Goal: Task Accomplishment & Management: Manage account settings

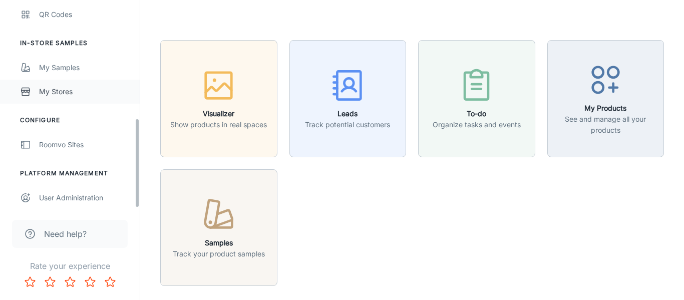
scroll to position [273, 0]
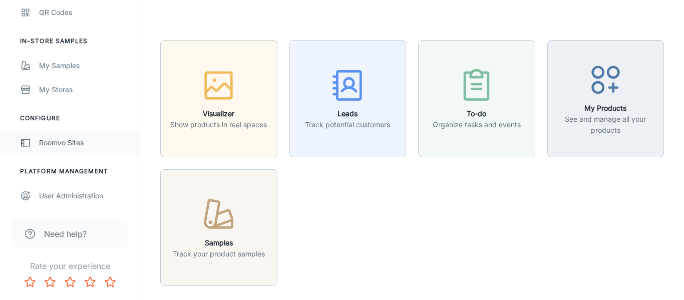
click at [70, 146] on div "Roomvo Sites" at bounding box center [84, 142] width 91 height 11
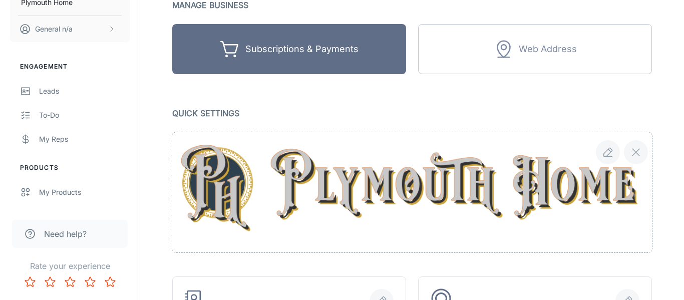
scroll to position [109, 0]
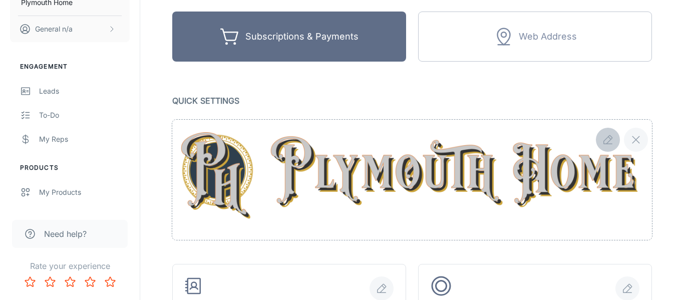
click at [599, 141] on button "button" at bounding box center [607, 140] width 24 height 24
click at [609, 137] on icon "button" at bounding box center [607, 140] width 12 height 12
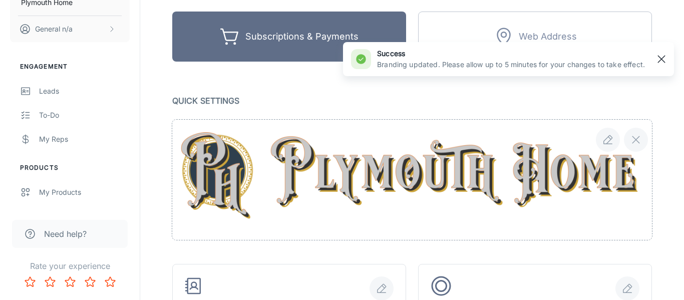
click at [663, 61] on rect "button" at bounding box center [661, 59] width 12 height 12
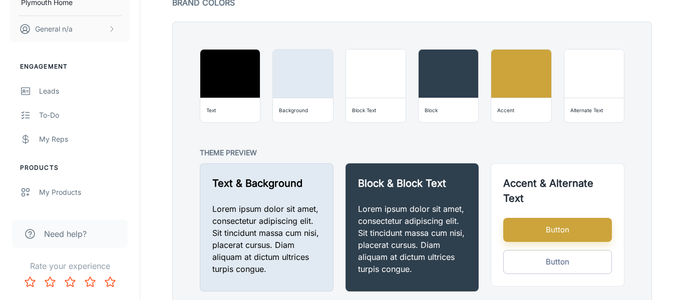
scroll to position [764, 0]
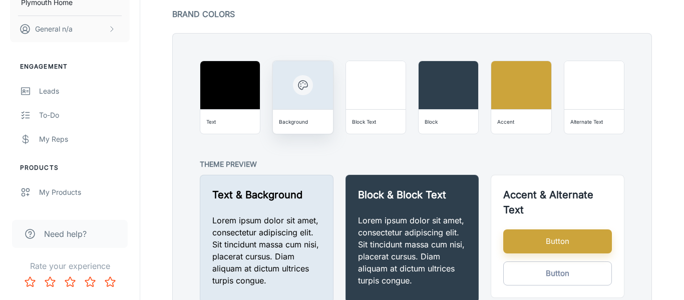
click at [300, 85] on icon "button" at bounding box center [303, 85] width 12 height 12
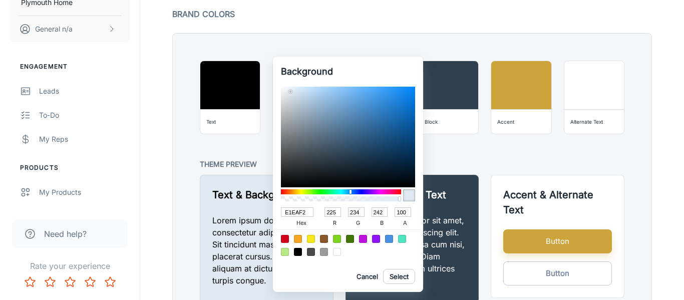
type input "013563"
type input "1"
type input "53"
type input "99"
click at [413, 148] on div at bounding box center [348, 137] width 134 height 101
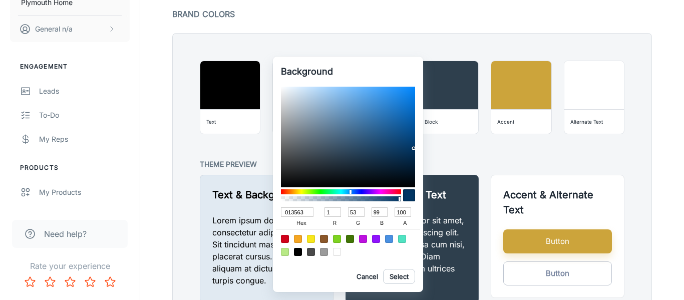
click at [409, 198] on div at bounding box center [409, 195] width 12 height 12
type input "01335F"
type input "51"
type input "95"
type input "01325E"
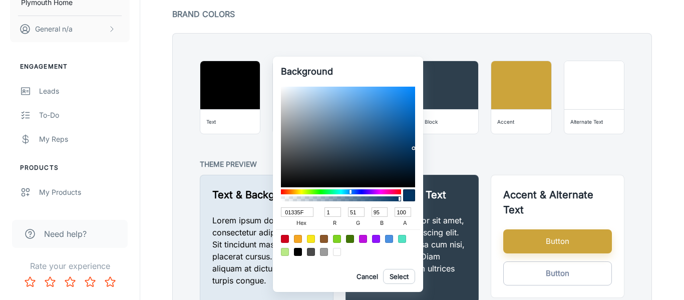
type input "50"
type input "94"
type input "01305A"
type input "48"
type input "90"
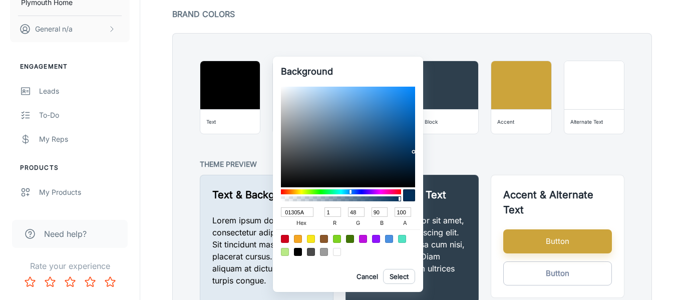
type input "012F58"
type input "47"
type input "88"
type input "012E56"
type input "46"
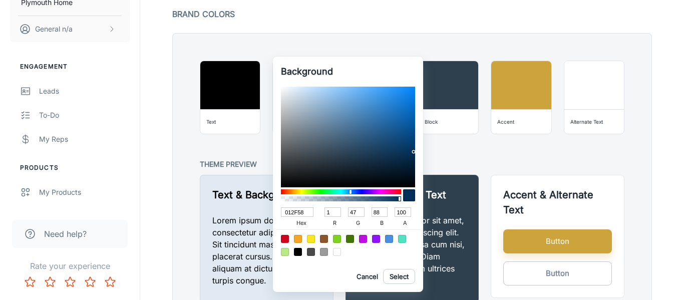
type input "86"
type input "012D55"
type input "45"
type input "85"
type input "012C54"
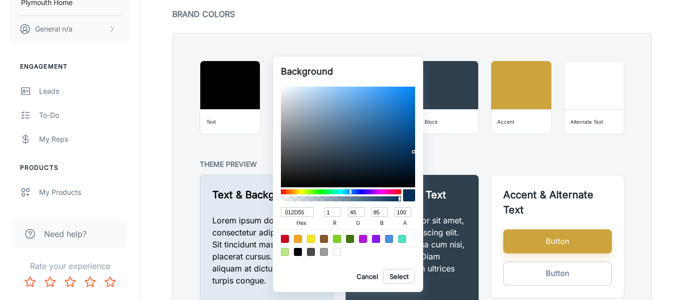
type input "44"
type input "84"
type input "002A51"
type input "0"
type input "42"
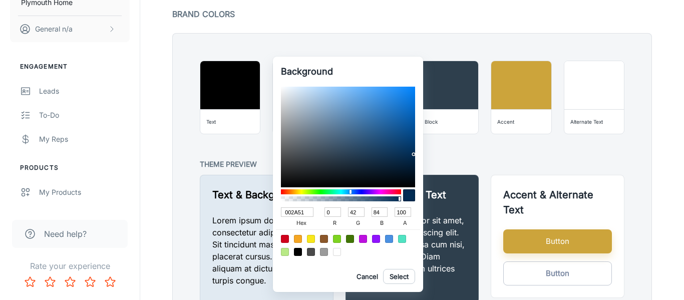
type input "81"
type input "01294F"
type input "1"
type input "41"
type input "79"
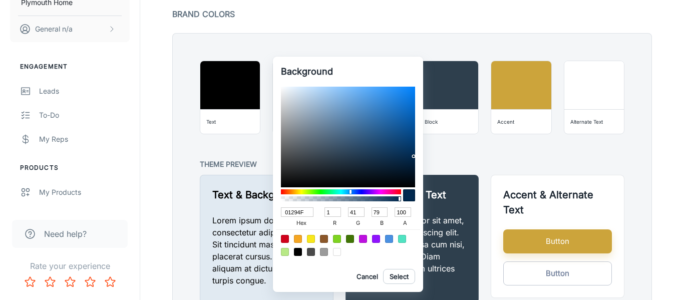
type input "01284D"
type input "40"
type input "77"
type input "01284C"
type input "76"
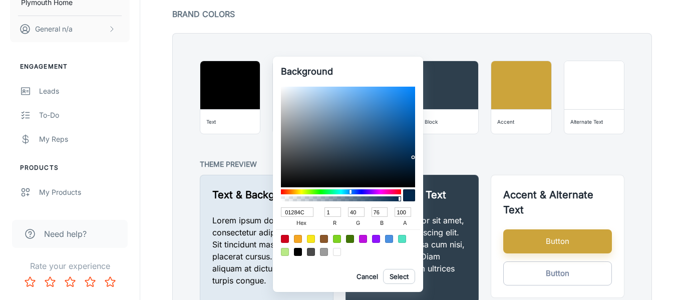
type input "01274B"
type input "39"
type input "75"
type input "02274A"
type input "2"
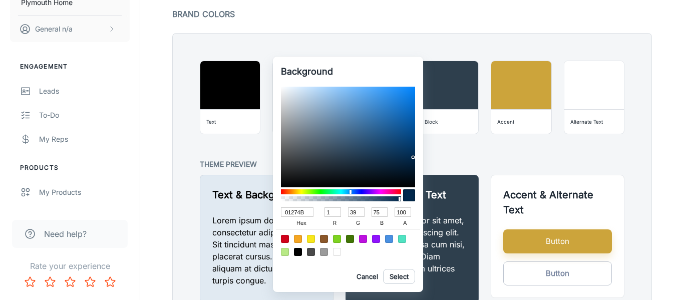
type input "74"
type input "022648"
type input "38"
type input "72"
type input "022647"
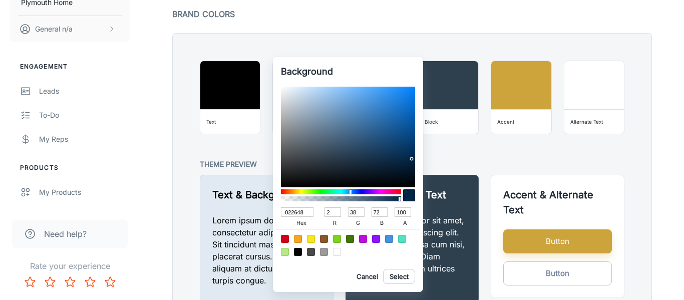
type input "71"
type input "022546"
type input "37"
type input "70"
type input "022444"
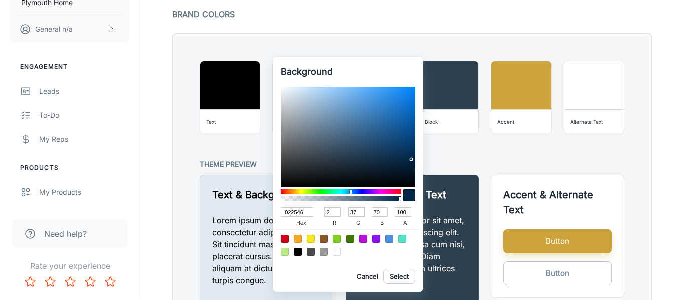
type input "36"
type input "68"
type input "022443"
type input "67"
type input "022342"
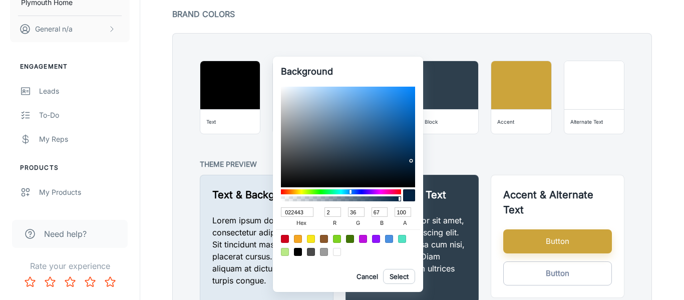
type input "35"
type input "66"
drag, startPoint x: 413, startPoint y: 150, endPoint x: 411, endPoint y: 161, distance: 11.8
click at [411, 161] on div at bounding box center [412, 162] width 2 height 2
click at [392, 277] on button "Select" at bounding box center [399, 276] width 32 height 15
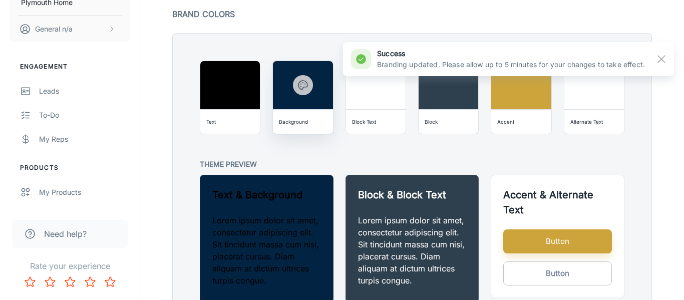
click at [306, 89] on icon "button" at bounding box center [303, 85] width 12 height 12
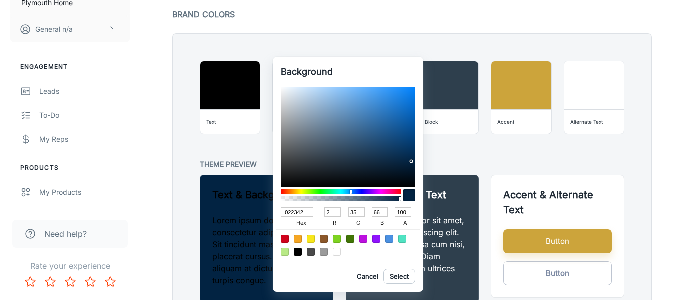
type input "DEE9F2"
type input "222"
type input "233"
type input "242"
click at [292, 92] on div at bounding box center [348, 137] width 134 height 101
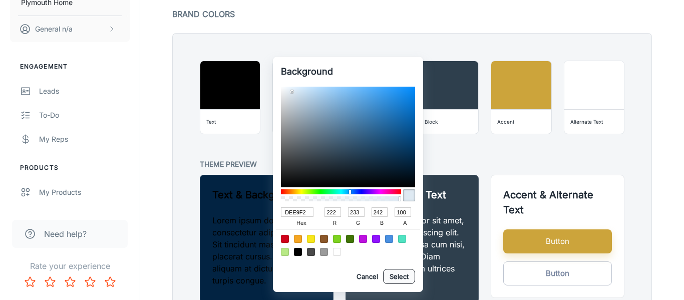
click at [405, 276] on button "Select" at bounding box center [399, 276] width 32 height 15
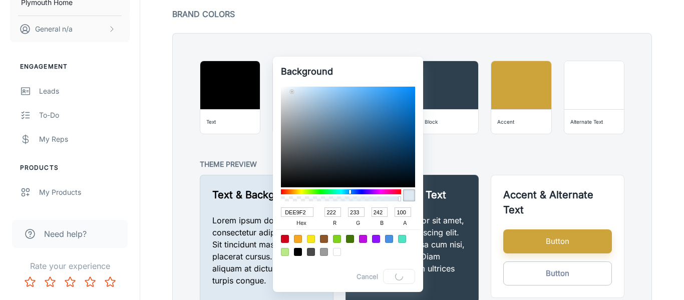
click at [458, 186] on div at bounding box center [342, 150] width 684 height 300
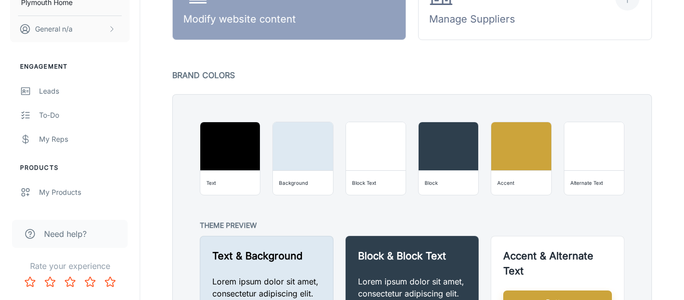
scroll to position [689, 0]
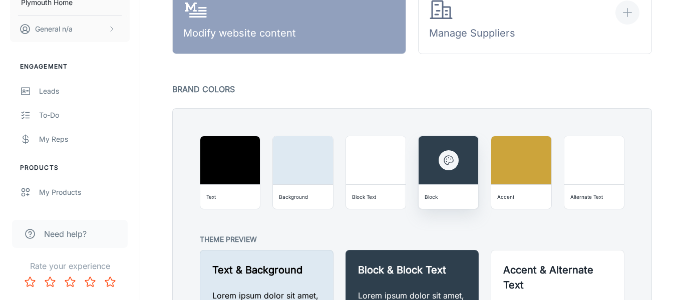
click at [446, 162] on icon "button" at bounding box center [448, 160] width 12 height 12
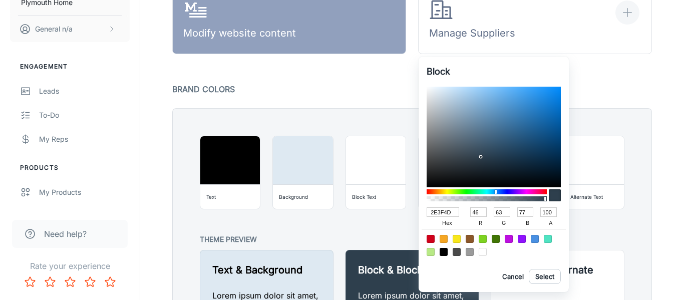
drag, startPoint x: 450, startPoint y: 212, endPoint x: 424, endPoint y: 214, distance: 26.1
click at [424, 214] on div "Block 2E3F4D hex 46 r 63 g 77 b 100 a Cancel Select" at bounding box center [493, 174] width 150 height 235
click at [515, 276] on button "Cancel" at bounding box center [512, 276] width 32 height 15
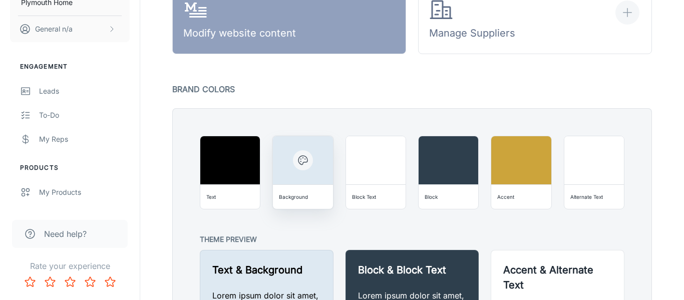
click at [302, 165] on icon "button" at bounding box center [303, 160] width 12 height 12
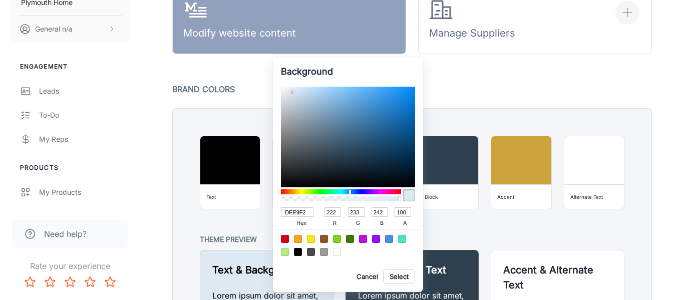
drag, startPoint x: 308, startPoint y: 213, endPoint x: 266, endPoint y: 214, distance: 42.6
click at [266, 214] on div "Background DEE9F2 hex 222 r 233 g 242 b 100 a Cancel Select" at bounding box center [342, 150] width 684 height 300
paste input "2E3F4D"
type input "2E3F4D"
type input "46"
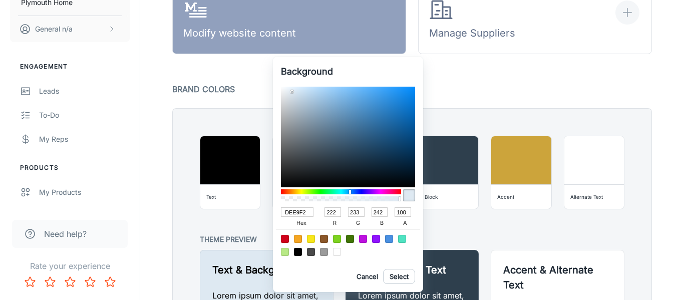
type input "63"
type input "77"
type input "2E3F4D"
click at [396, 280] on button "Select" at bounding box center [399, 276] width 32 height 15
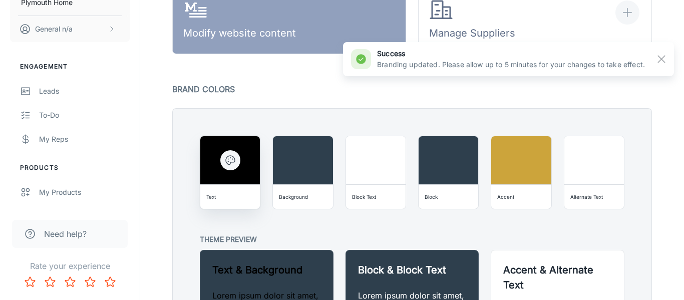
click at [201, 173] on div at bounding box center [230, 160] width 60 height 48
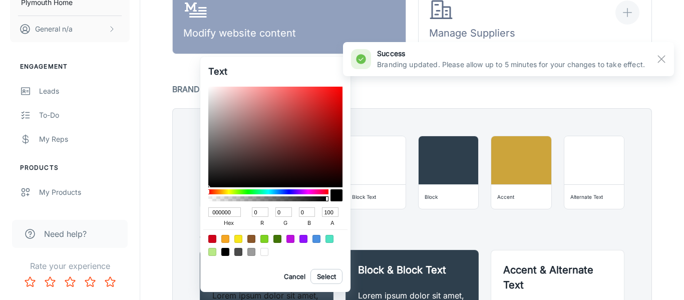
click at [268, 252] on div at bounding box center [275, 245] width 144 height 32
click at [265, 252] on div at bounding box center [264, 252] width 8 height 8
type input "FFFFFF"
type input "255"
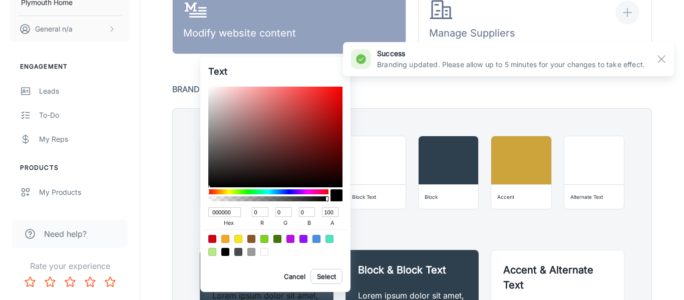
type input "255"
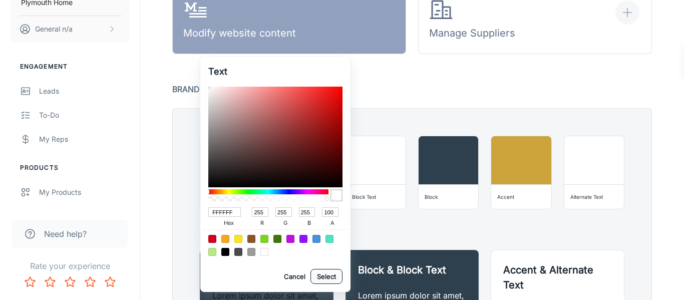
click at [327, 279] on button "Select" at bounding box center [326, 276] width 32 height 15
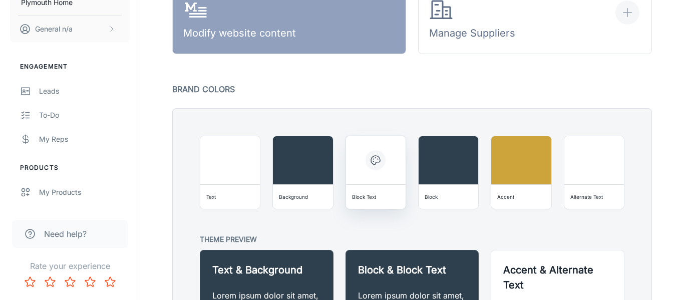
click at [376, 162] on icon "button" at bounding box center [375, 160] width 9 height 9
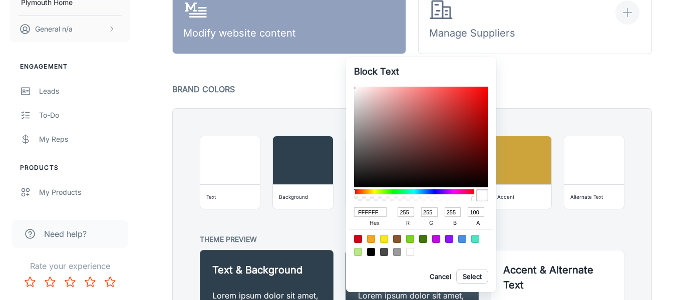
click at [370, 251] on div at bounding box center [371, 252] width 8 height 8
type input "000000"
type input "0"
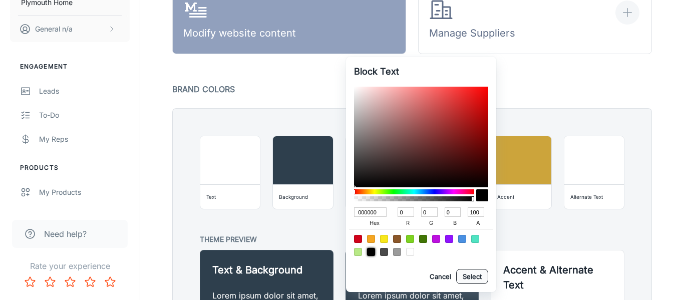
click at [474, 273] on button "Select" at bounding box center [472, 276] width 32 height 15
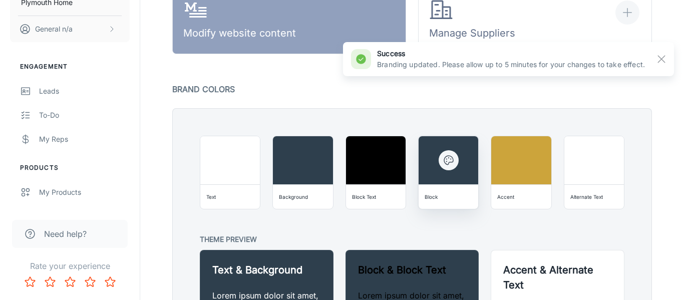
click at [445, 177] on div at bounding box center [448, 160] width 60 height 48
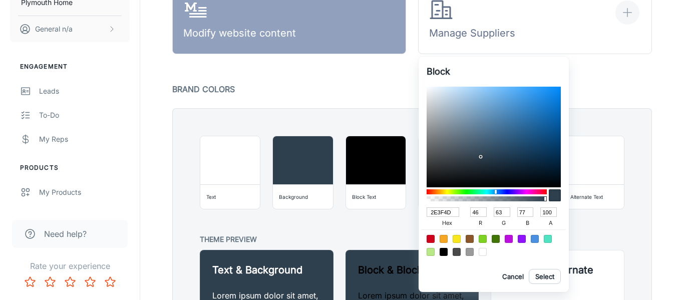
type input "2C3B48"
type input "44"
type input "59"
type input "72"
type input "2D3C4A"
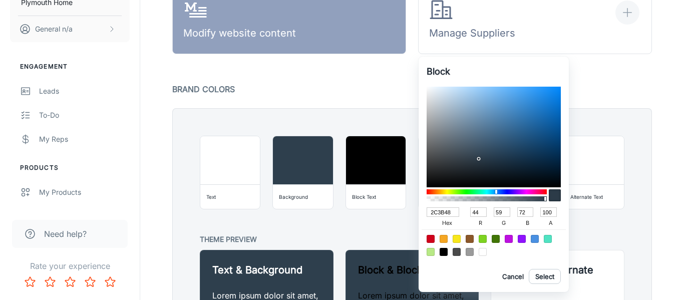
type input "45"
type input "60"
type input "74"
type input "354452"
type input "53"
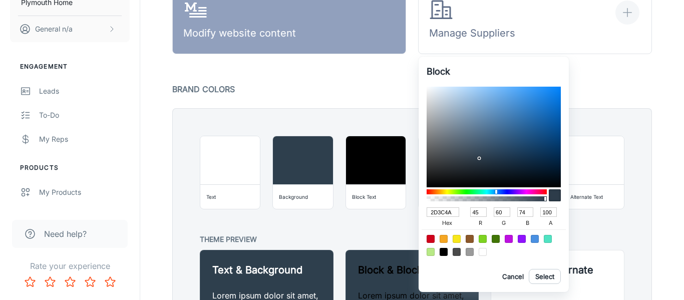
type input "68"
type input "82"
type input "41515F"
type input "65"
type input "81"
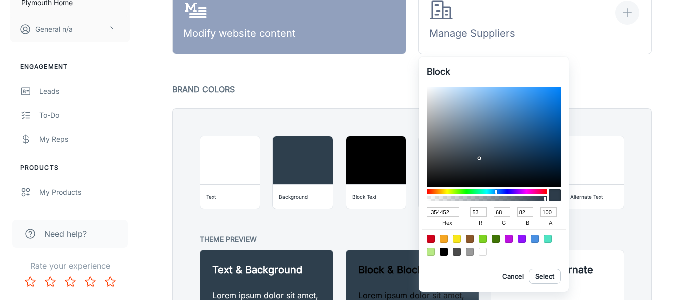
type input "95"
type input "5F6E7B"
type input "95"
type input "110"
type input "123"
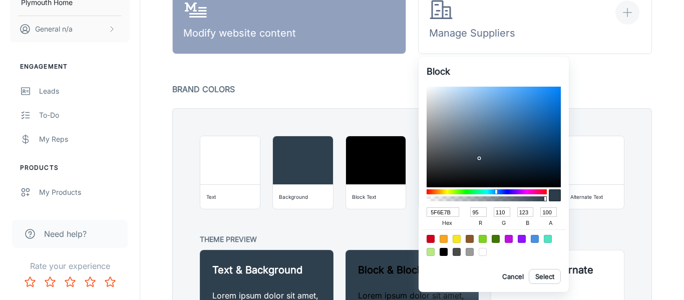
type input "7B8994"
type input "123"
type input "137"
type input "148"
type input "99A4AD"
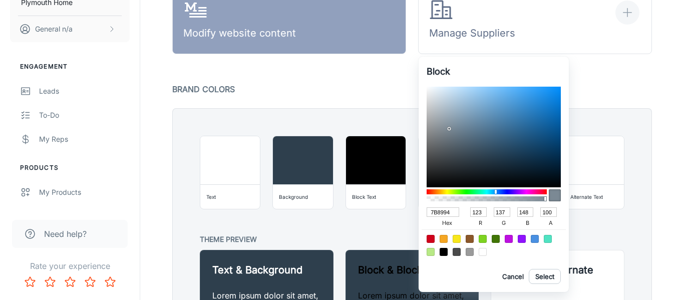
type input "153"
type input "164"
type input "173"
type input "A2ACB4"
type input "162"
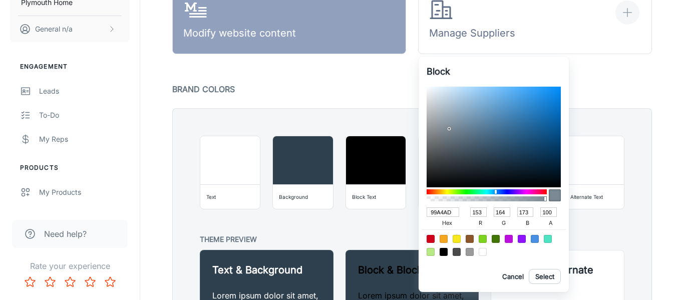
type input "172"
type input "180"
type input "A8B2BA"
type input "168"
type input "178"
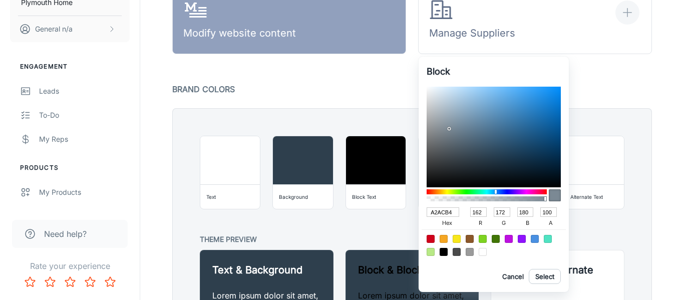
type input "186"
type input "ACB7C0"
type input "172"
type input "183"
type input "192"
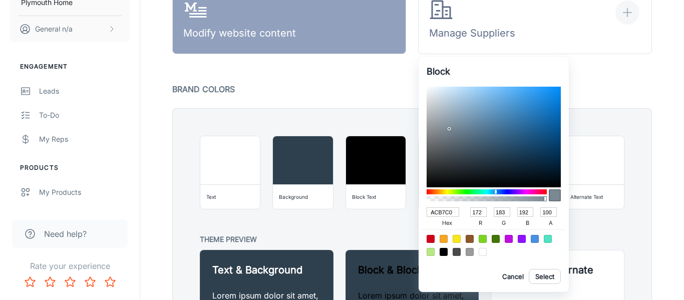
type input "B5C2CC"
type input "181"
type input "194"
type input "204"
type input "BFCDD8"
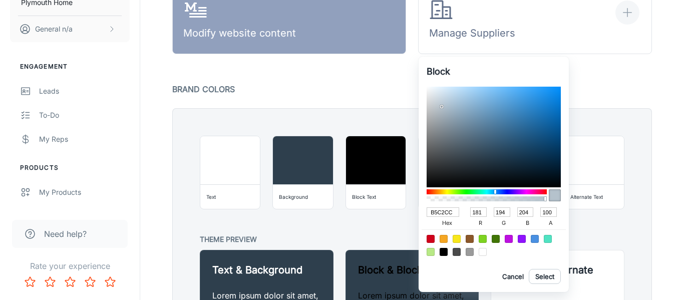
type input "191"
type input "205"
type input "216"
type input "C4D4E1"
type input "196"
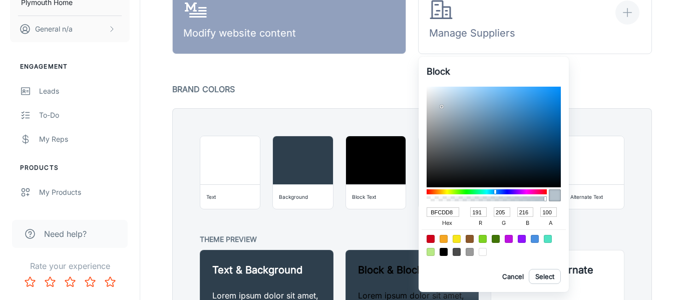
type input "212"
type input "225"
type input "CEDFED"
type input "206"
type input "223"
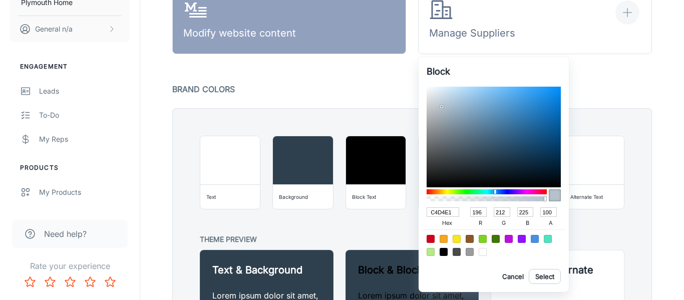
type input "237"
type input "D3E4F2"
type input "211"
type input "228"
type input "242"
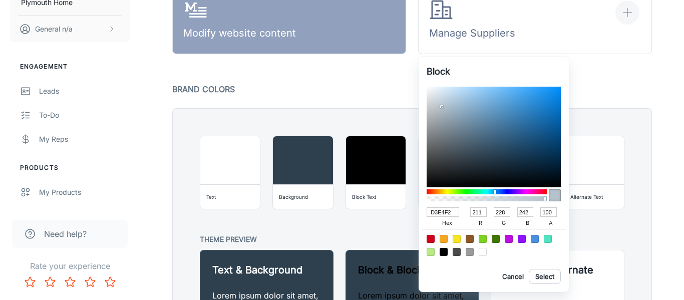
type input "D4E5F4"
type input "212"
type input "229"
type input "244"
type input "D5E6F5"
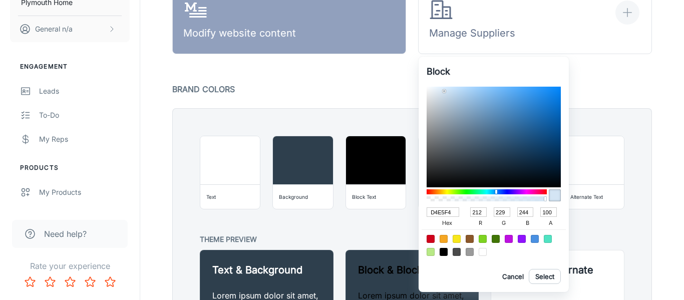
type input "213"
type input "230"
type input "245"
type input "D8E7F5"
type input "216"
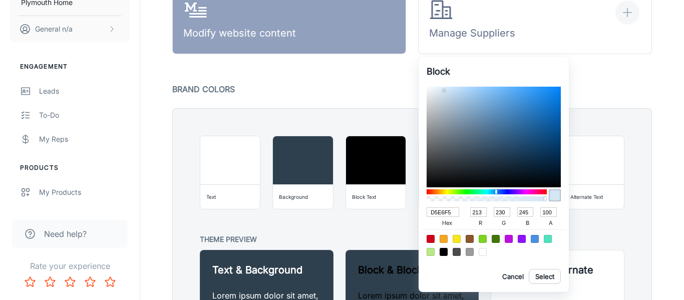
type input "231"
type input "DAE8F5"
type input "218"
type input "232"
type input "E0EBF5"
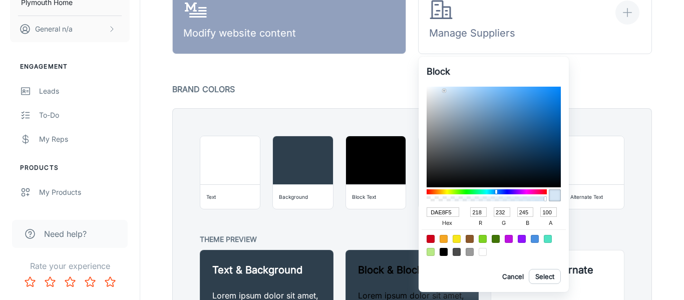
type input "224"
type input "235"
type input "E0EAF4"
type input "234"
type input "244"
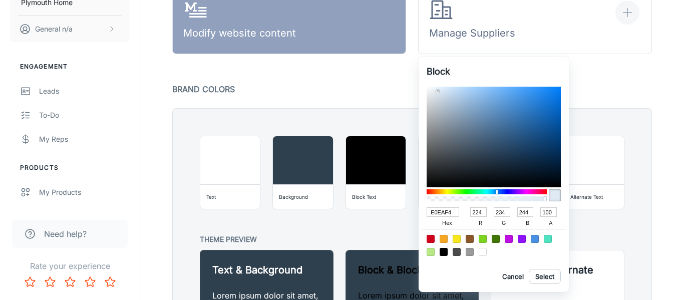
type input "E1EAF4"
type input "225"
type input "E2EAF4"
type input "226"
type input "E4EBF4"
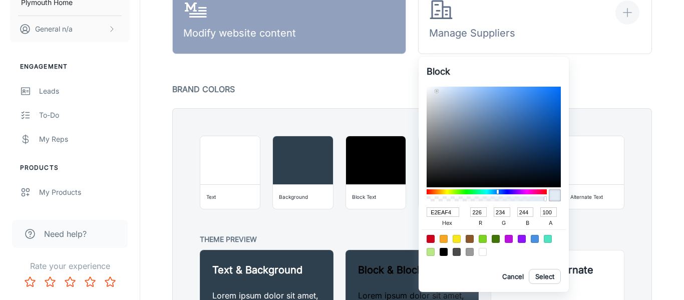
type input "228"
type input "235"
type input "E8EDF4"
type input "232"
type input "237"
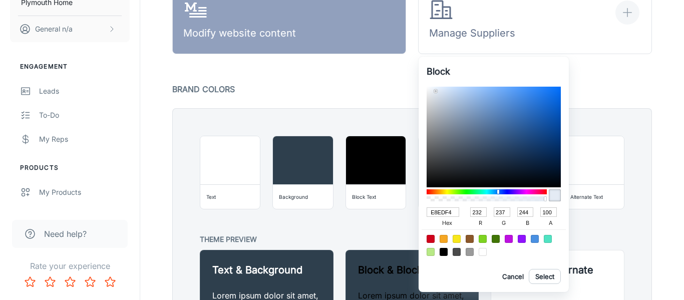
type input "E9EDF4"
type input "233"
type input "E8ECF4"
type input "232"
type input "236"
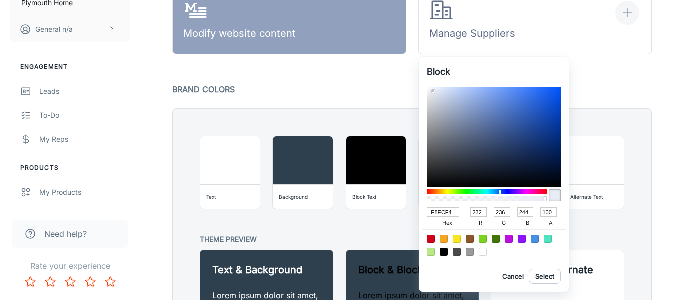
type input "E7EBF4"
type input "231"
type input "235"
type input "E6EAF4"
type input "230"
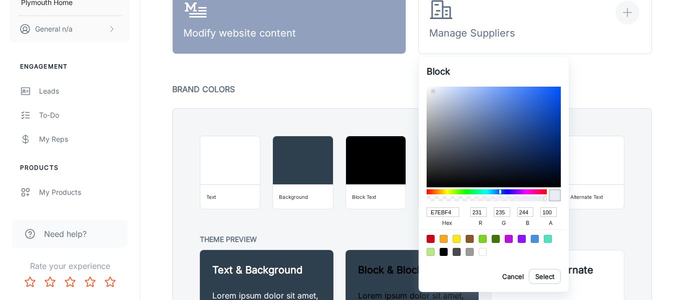
type input "234"
type input "E4E9F4"
type input "228"
type input "233"
type input "E3E8F4"
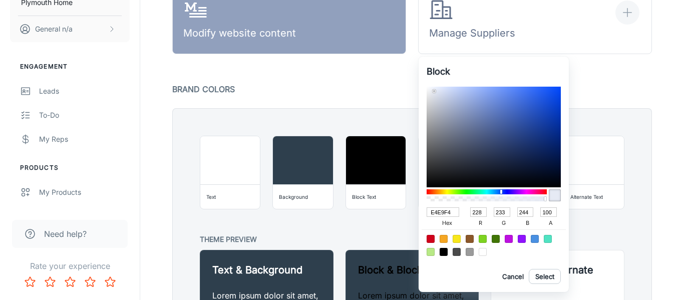
type input "227"
type input "232"
type input "E3E9F5"
type input "233"
type input "245"
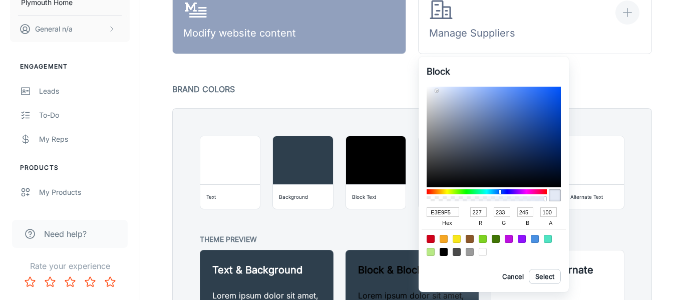
drag, startPoint x: 479, startPoint y: 159, endPoint x: 436, endPoint y: 91, distance: 80.8
click at [436, 91] on div at bounding box center [493, 137] width 134 height 101
click at [544, 275] on button "Select" at bounding box center [544, 276] width 32 height 15
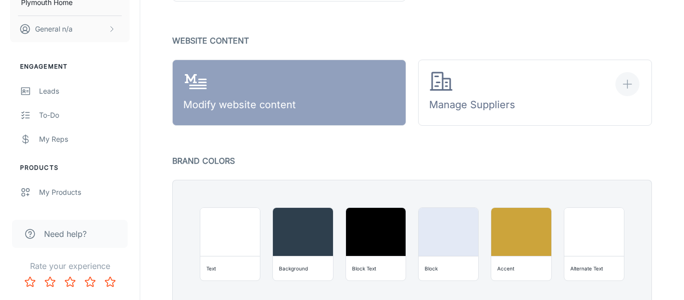
scroll to position [506, 0]
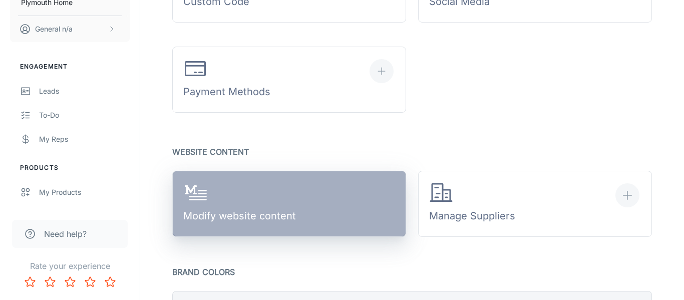
click at [265, 221] on div "Modify website content" at bounding box center [239, 204] width 113 height 47
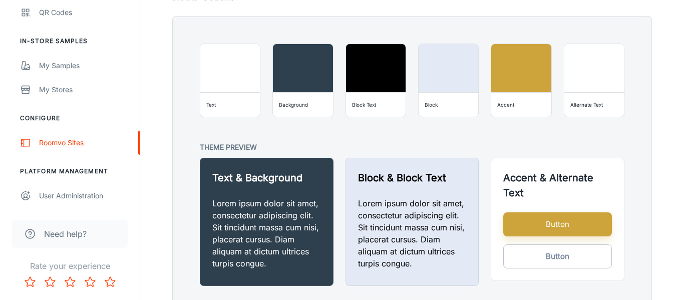
scroll to position [834, 0]
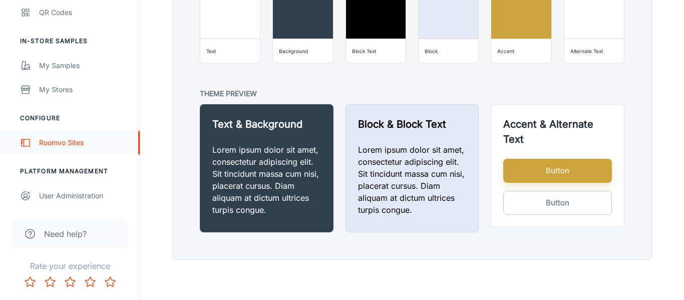
click at [43, 142] on div "Roomvo Sites" at bounding box center [84, 142] width 91 height 11
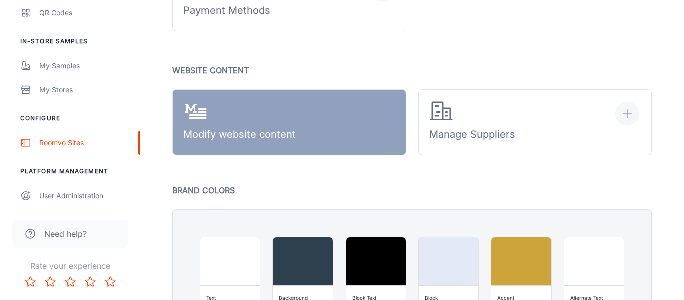
scroll to position [589, 0]
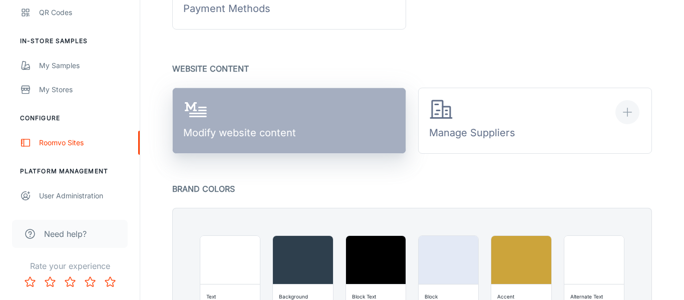
click at [265, 121] on div "Modify website content" at bounding box center [239, 121] width 113 height 47
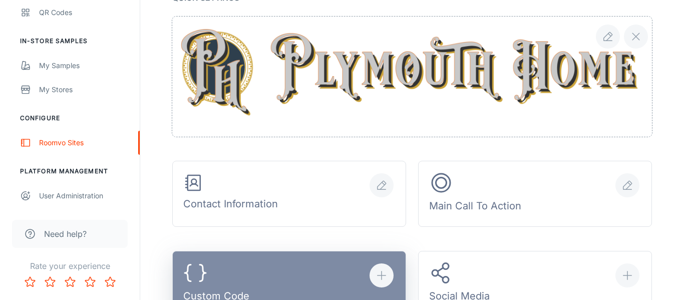
scroll to position [359, 0]
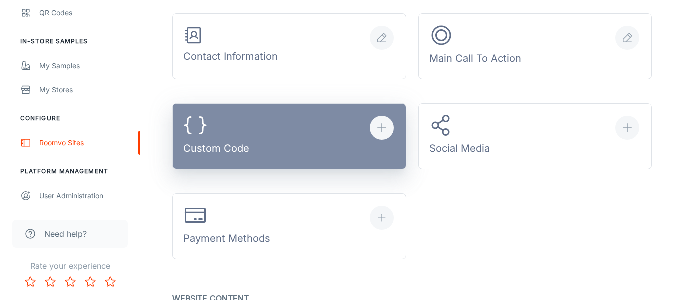
click at [283, 146] on button "Custom Code" at bounding box center [289, 136] width 234 height 66
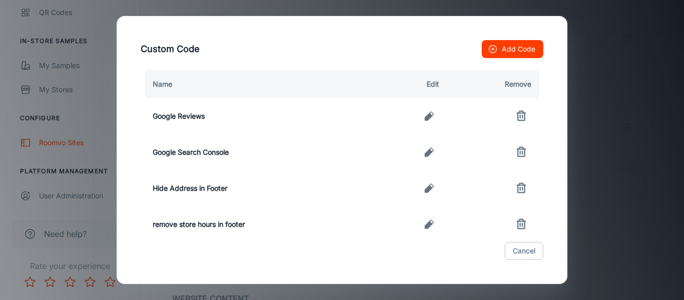
click at [633, 80] on div "Custom Code Add Code Name Edit Remove Google Reviews Google Search Console Hide…" at bounding box center [342, 150] width 684 height 300
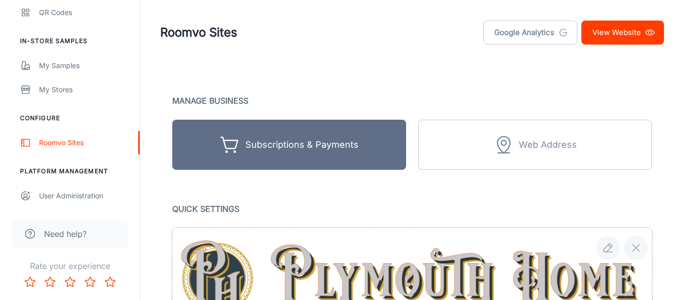
scroll to position [0, 0]
click at [51, 146] on div "Roomvo Sites" at bounding box center [84, 142] width 91 height 11
click at [67, 143] on div "Roomvo Sites" at bounding box center [84, 142] width 91 height 11
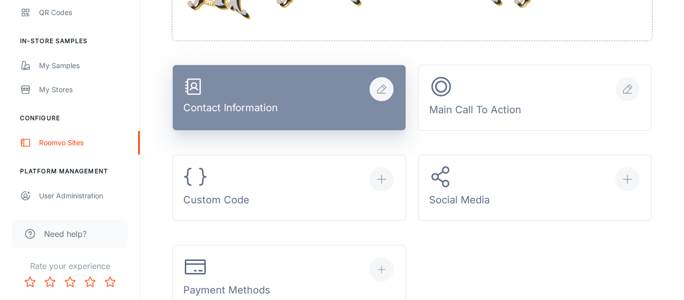
scroll to position [383, 0]
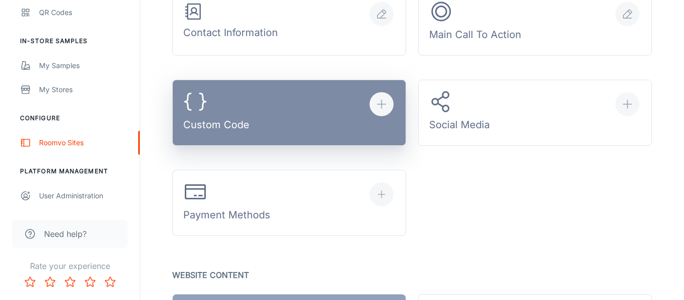
click at [272, 115] on button "Custom Code" at bounding box center [289, 113] width 234 height 66
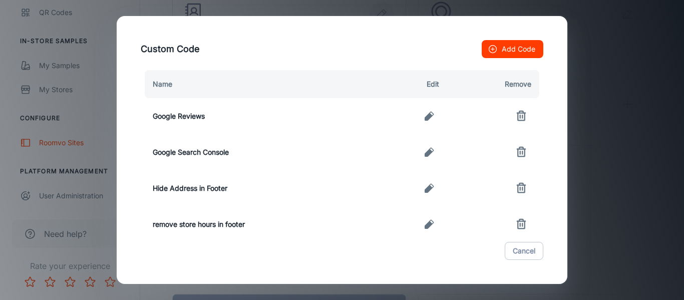
click at [433, 119] on icon "button" at bounding box center [429, 116] width 12 height 12
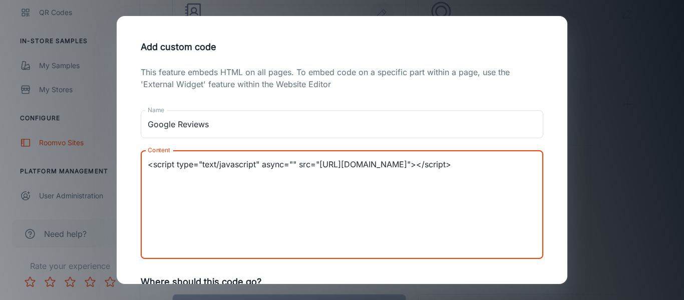
drag, startPoint x: 388, startPoint y: 175, endPoint x: 169, endPoint y: 176, distance: 219.2
click at [169, 176] on textarea "<script type="text/javascript" async="" src="[URL][DOMAIN_NAME]"></script>" at bounding box center [342, 205] width 388 height 92
paste textarea "[DOMAIN_NAME][URL]"
type textarea "<script type="text/javascript" async="" src="[URL][DOMAIN_NAME]"></script>"
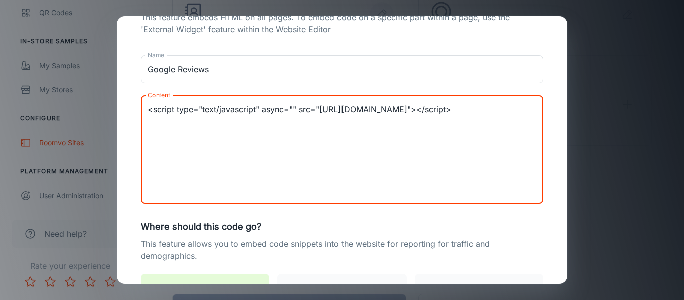
scroll to position [28, 0]
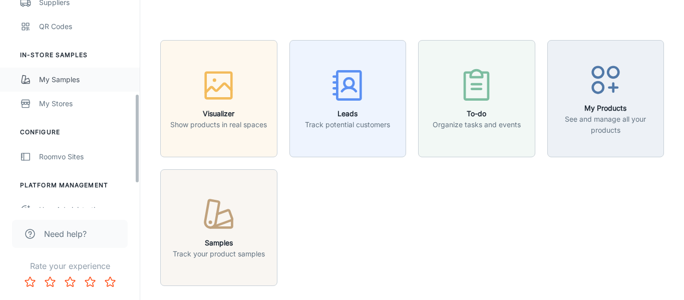
scroll to position [260, 0]
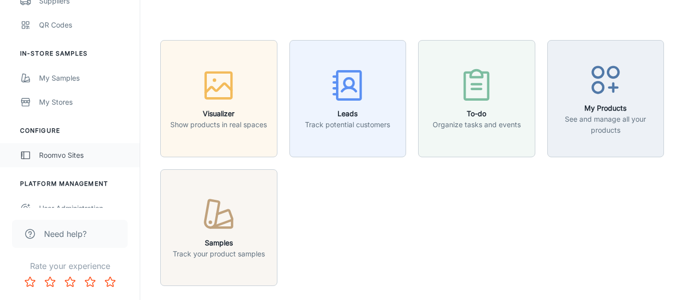
click at [73, 161] on link "Roomvo Sites" at bounding box center [70, 155] width 140 height 24
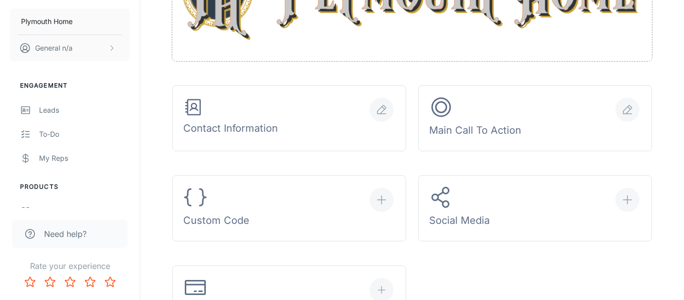
scroll to position [360, 0]
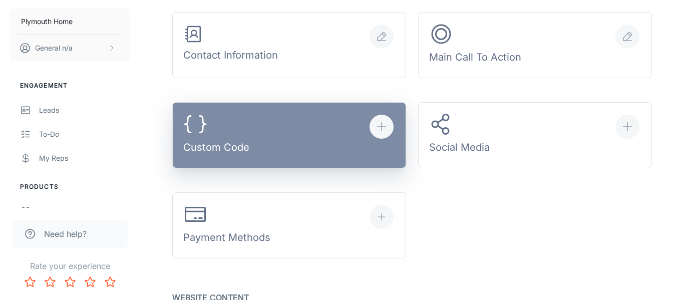
click at [382, 131] on icon "button" at bounding box center [381, 127] width 12 height 12
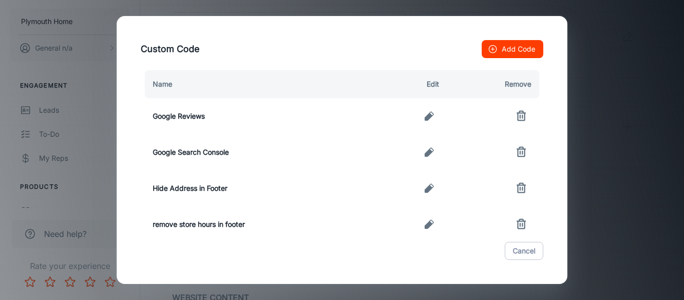
click at [431, 115] on icon "button" at bounding box center [428, 116] width 9 height 9
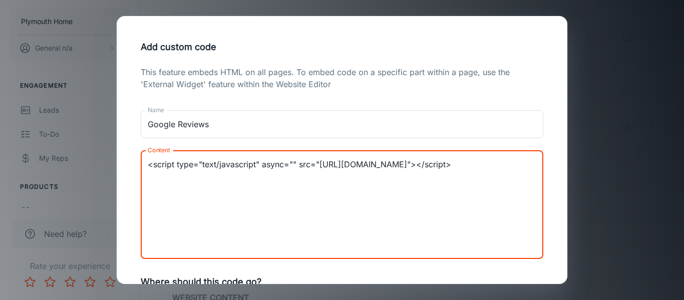
drag, startPoint x: 170, startPoint y: 176, endPoint x: 388, endPoint y: 174, distance: 218.2
click at [388, 174] on textarea "<script type="text/javascript" async="" src="[URL][DOMAIN_NAME]"></script>" at bounding box center [342, 205] width 388 height 92
click at [292, 175] on textarea "<script type="text/javascript" async="" src="[URL][DOMAIN_NAME]"></script>" at bounding box center [342, 205] width 388 height 92
click at [345, 194] on textarea "<script type="text/javascript" async="" src="[URL][DOMAIN_NAME]"></script>" at bounding box center [342, 205] width 388 height 92
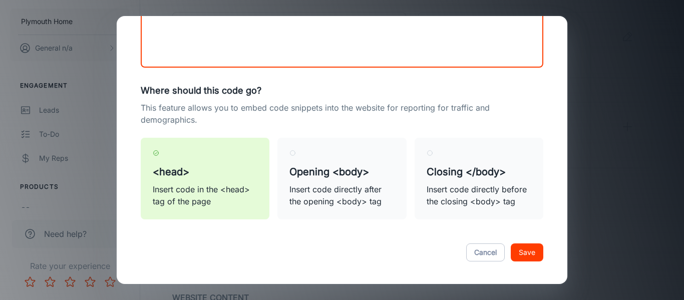
scroll to position [193, 0]
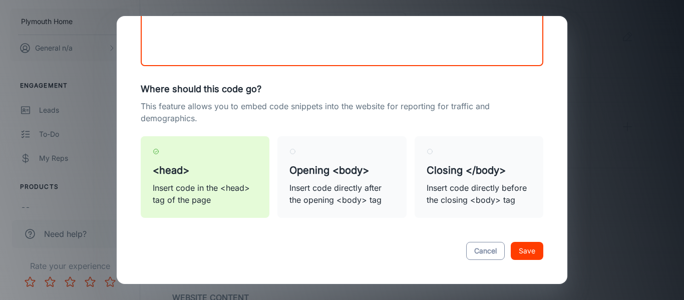
click at [492, 252] on button "Cancel" at bounding box center [485, 251] width 39 height 18
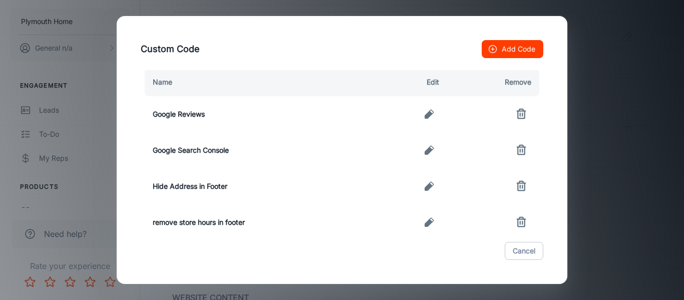
scroll to position [0, 0]
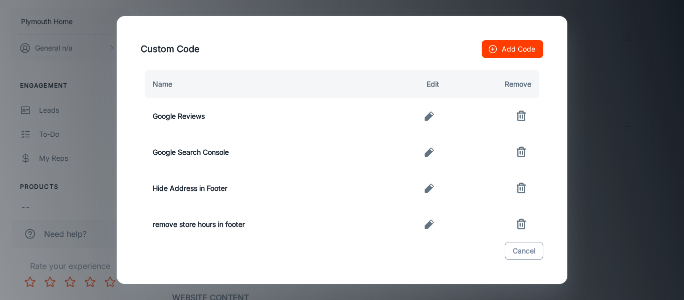
click at [538, 250] on button "Cancel" at bounding box center [523, 251] width 39 height 18
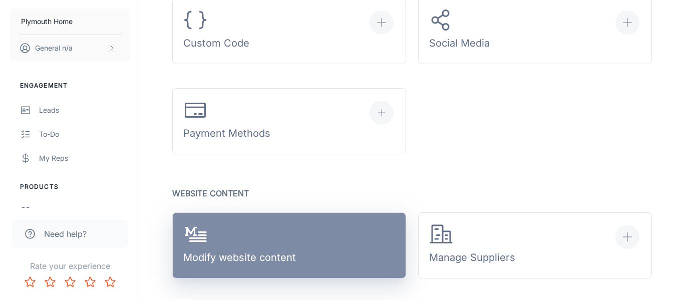
scroll to position [491, 0]
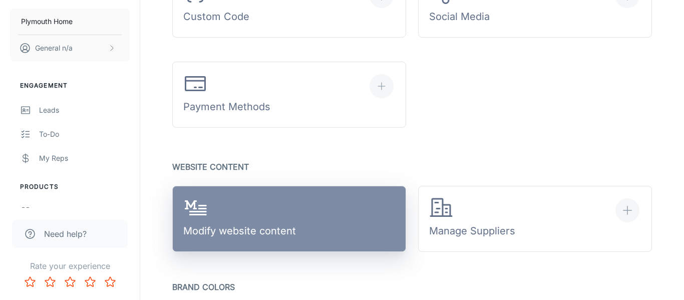
click at [330, 219] on link "Modify website content" at bounding box center [289, 219] width 234 height 66
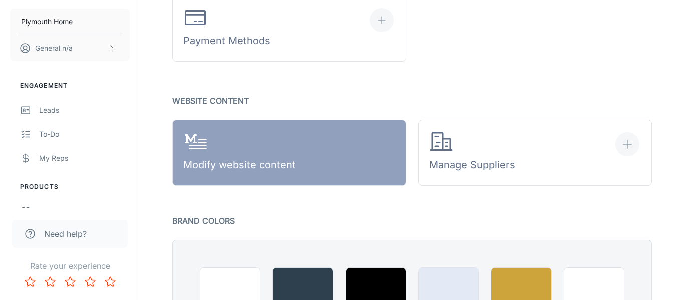
scroll to position [677, 0]
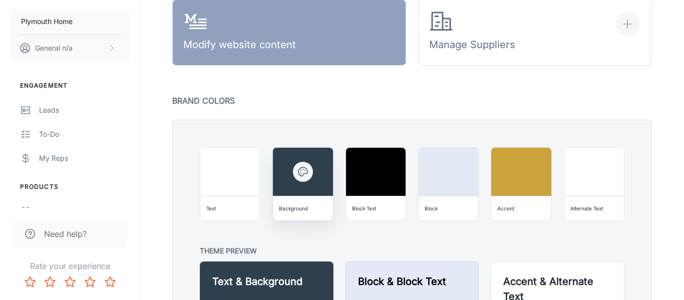
click at [302, 172] on icon "button" at bounding box center [303, 172] width 12 height 12
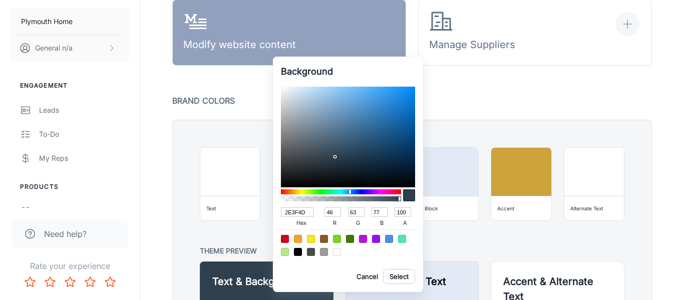
click at [298, 210] on input "2E3F4D" at bounding box center [297, 212] width 33 height 10
click at [503, 87] on div at bounding box center [342, 150] width 684 height 300
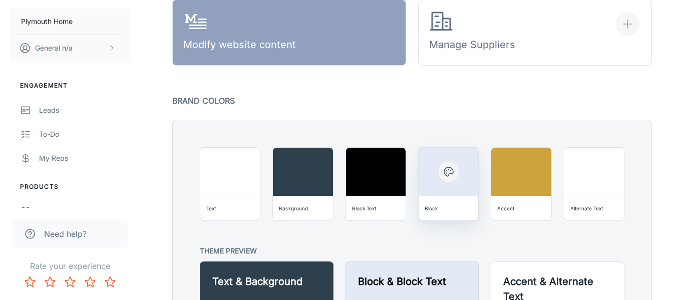
click at [436, 189] on div at bounding box center [448, 172] width 60 height 48
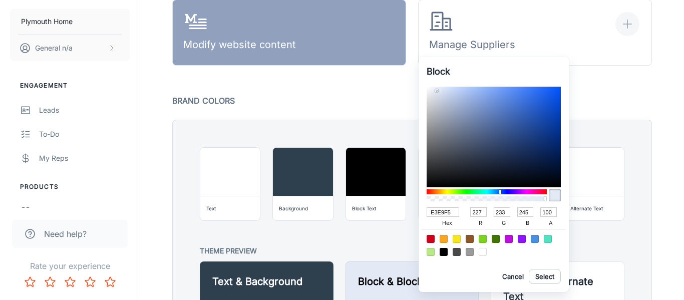
click at [443, 216] on input "E3E9F5" at bounding box center [442, 212] width 33 height 10
paste input "2E3F4D"
type input "2E3F4D"
type input "46"
type input "63"
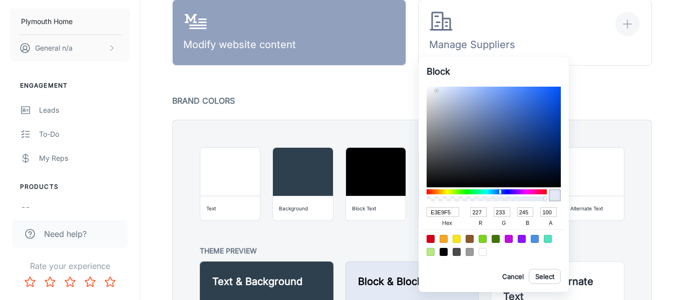
type input "77"
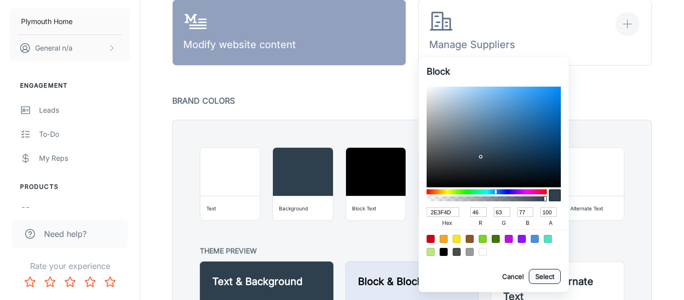
type input "2E3F4D"
click at [537, 279] on button "Select" at bounding box center [544, 276] width 32 height 15
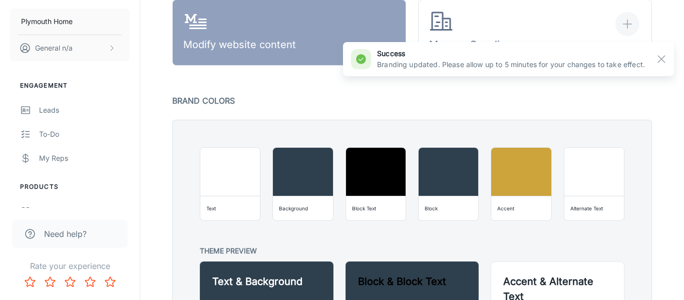
click at [364, 211] on div "Block Text" at bounding box center [364, 208] width 24 height 10
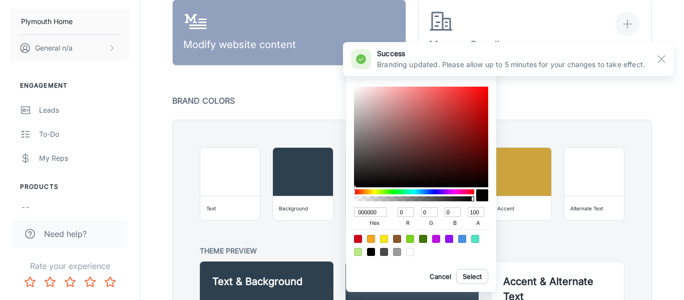
click at [411, 251] on div at bounding box center [410, 252] width 8 height 8
type input "FFFFFF"
type input "255"
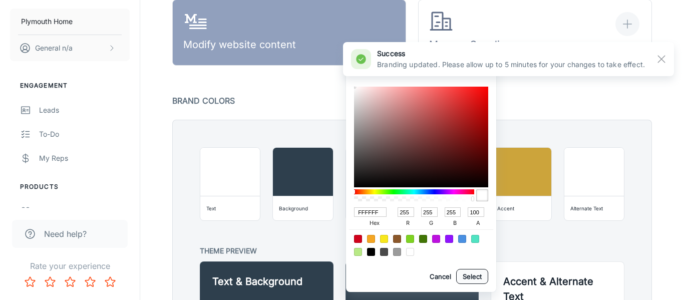
click at [471, 280] on button "Select" at bounding box center [472, 276] width 32 height 15
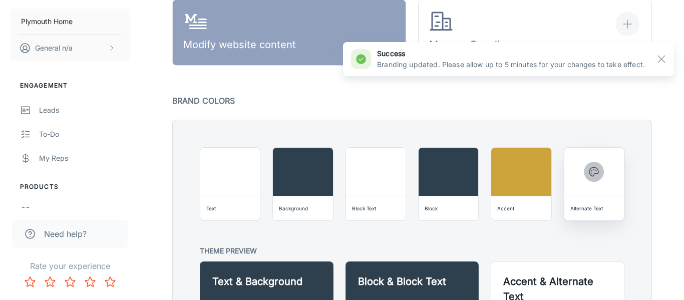
click at [592, 179] on button "button" at bounding box center [593, 172] width 20 height 20
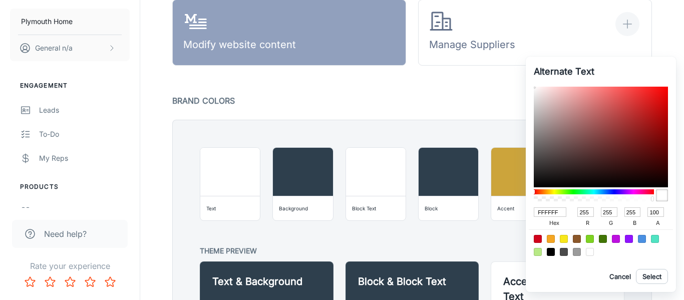
click at [577, 253] on div at bounding box center [576, 252] width 8 height 8
type input "9B9B9B"
type input "155"
click at [648, 279] on button "Select" at bounding box center [652, 276] width 32 height 15
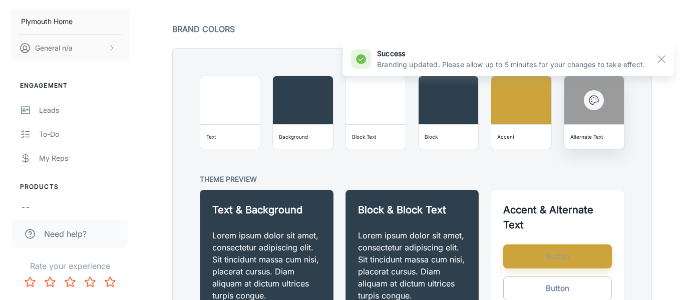
scroll to position [747, 0]
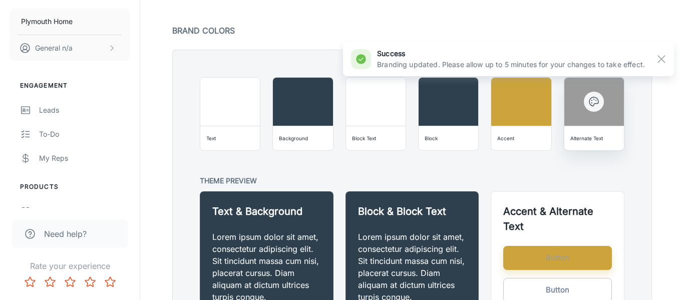
click at [595, 100] on circle "button" at bounding box center [595, 100] width 1 height 1
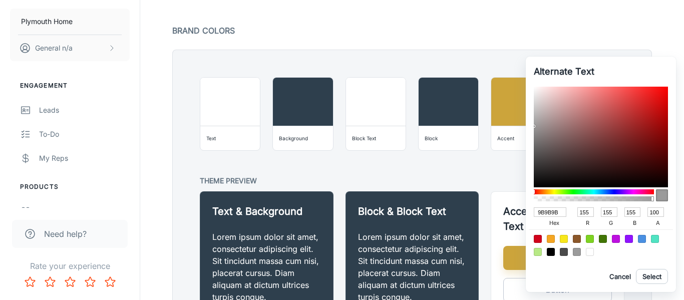
click at [553, 252] on div at bounding box center [550, 252] width 8 height 8
click at [654, 280] on button "Select" at bounding box center [652, 276] width 32 height 15
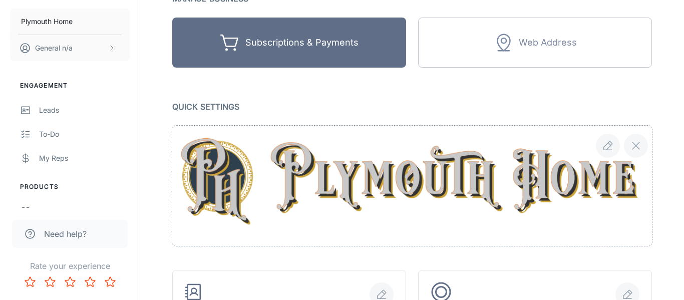
scroll to position [102, 0]
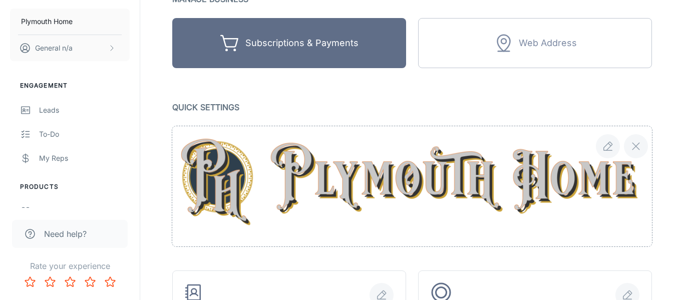
click at [382, 184] on img at bounding box center [411, 186] width 471 height 95
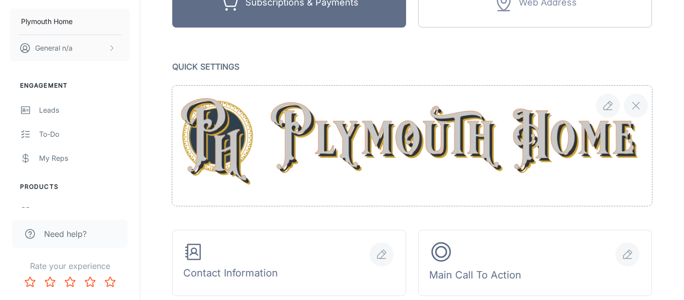
scroll to position [490, 0]
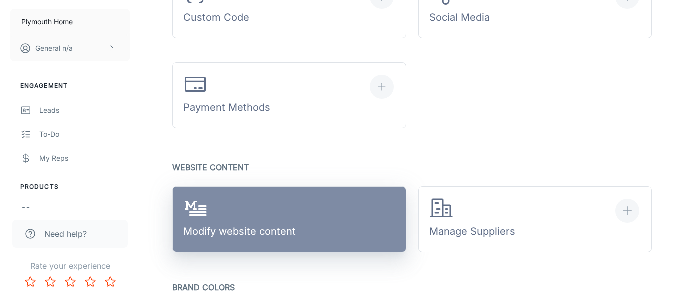
click at [297, 221] on link "Modify website content" at bounding box center [289, 219] width 234 height 66
